Goal: Task Accomplishment & Management: Manage account settings

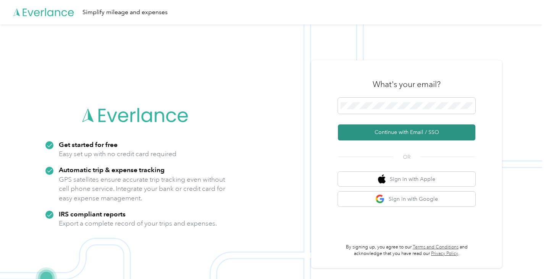
click at [381, 137] on button "Continue with Email / SSO" at bounding box center [406, 132] width 137 height 16
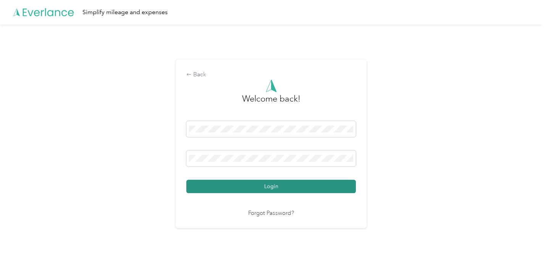
click at [263, 184] on button "Login" at bounding box center [270, 186] width 169 height 13
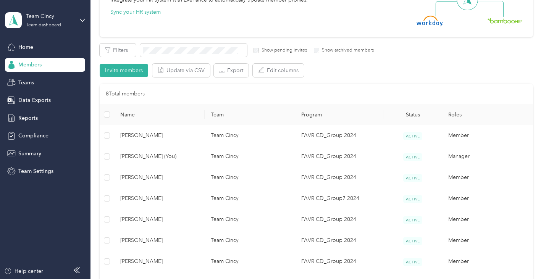
scroll to position [114, 0]
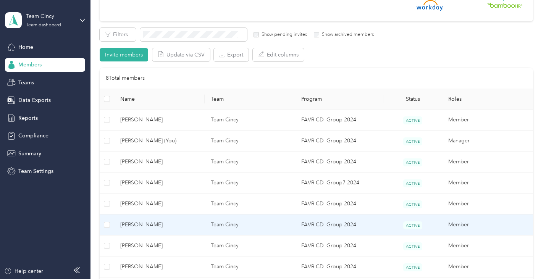
click at [174, 226] on span "[PERSON_NAME]" at bounding box center [159, 225] width 78 height 8
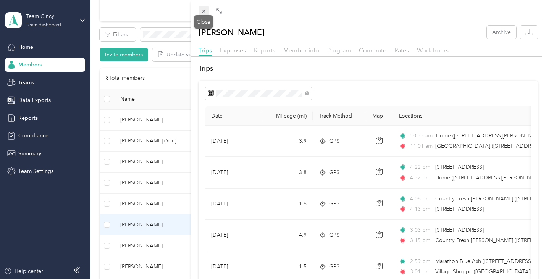
click at [204, 13] on icon at bounding box center [203, 11] width 6 height 6
